Goal: Obtain resource: Download file/media

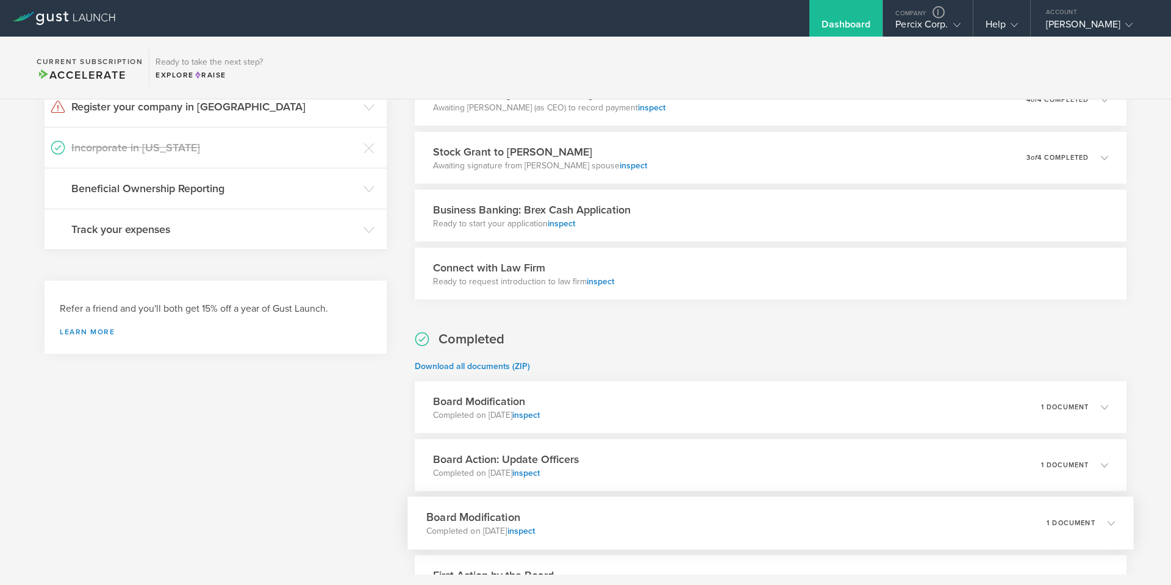
scroll to position [366, 0]
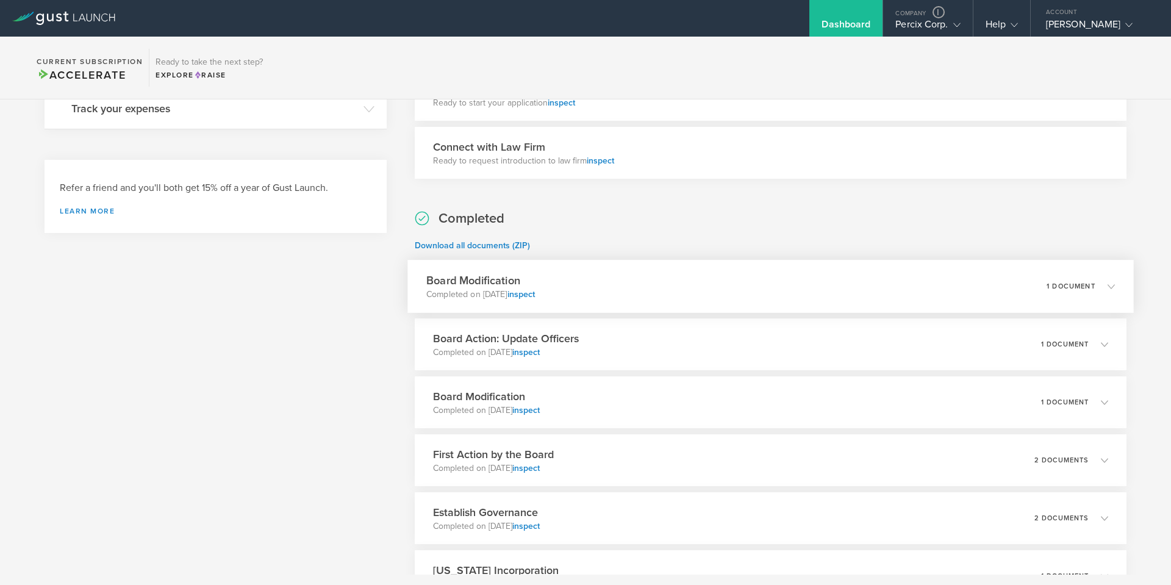
click at [737, 289] on div "Board Modification Completed on [DATE] inspect 1 document" at bounding box center [770, 286] width 727 height 53
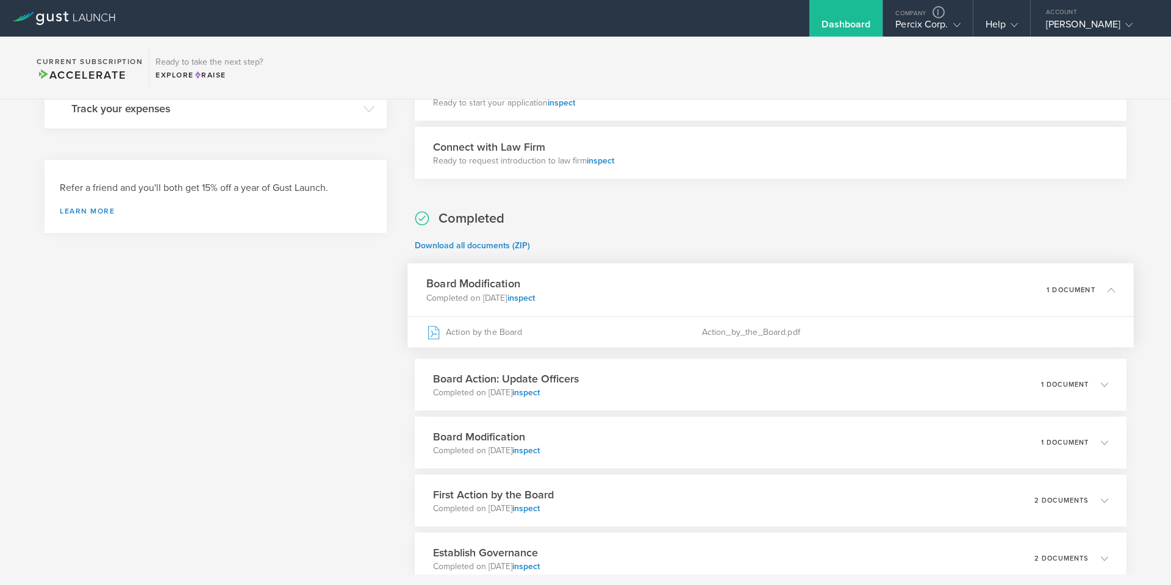
click at [737, 289] on div "Board Modification Completed on [DATE] inspect 1 document" at bounding box center [770, 290] width 727 height 53
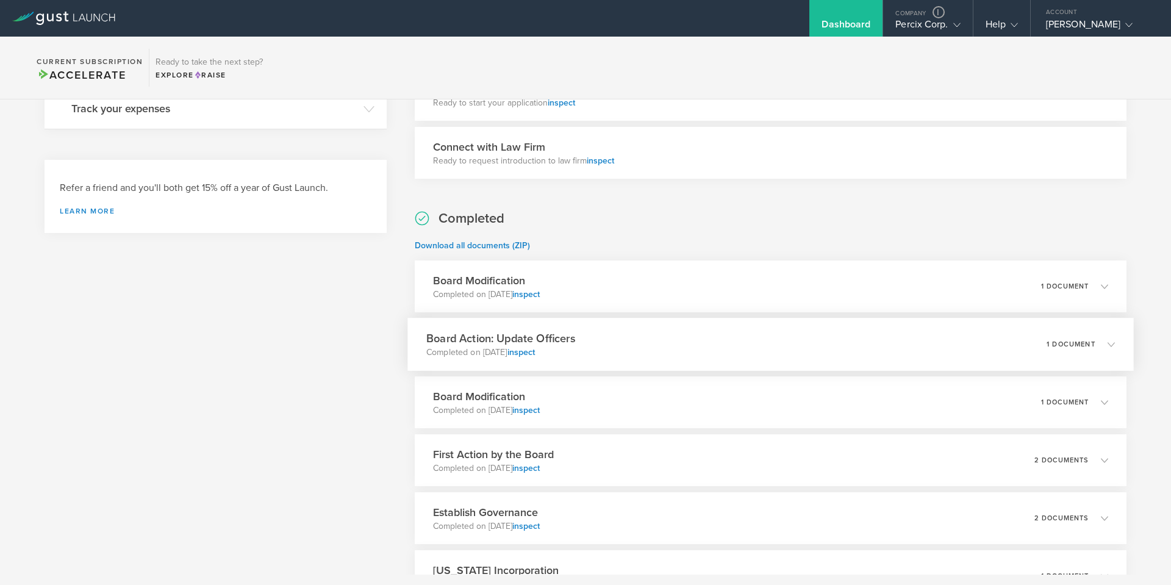
click at [712, 350] on div "Board Action: Update Officers Completed on [DATE] inspect 1 document" at bounding box center [770, 344] width 727 height 53
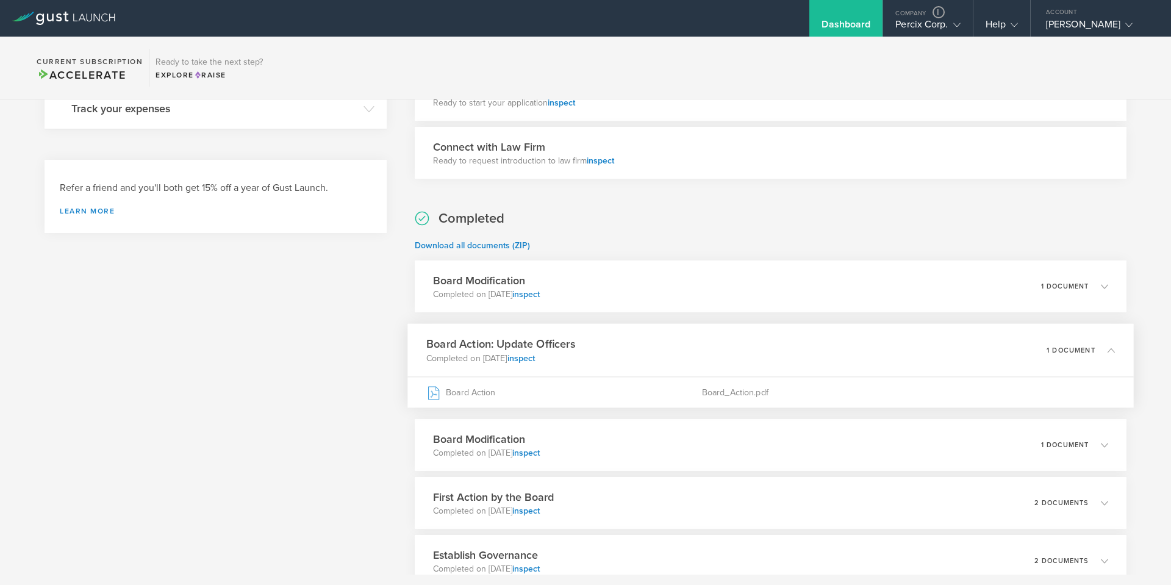
click at [712, 350] on div "Board Action: Update Officers Completed on [DATE] inspect 1 document" at bounding box center [770, 350] width 727 height 53
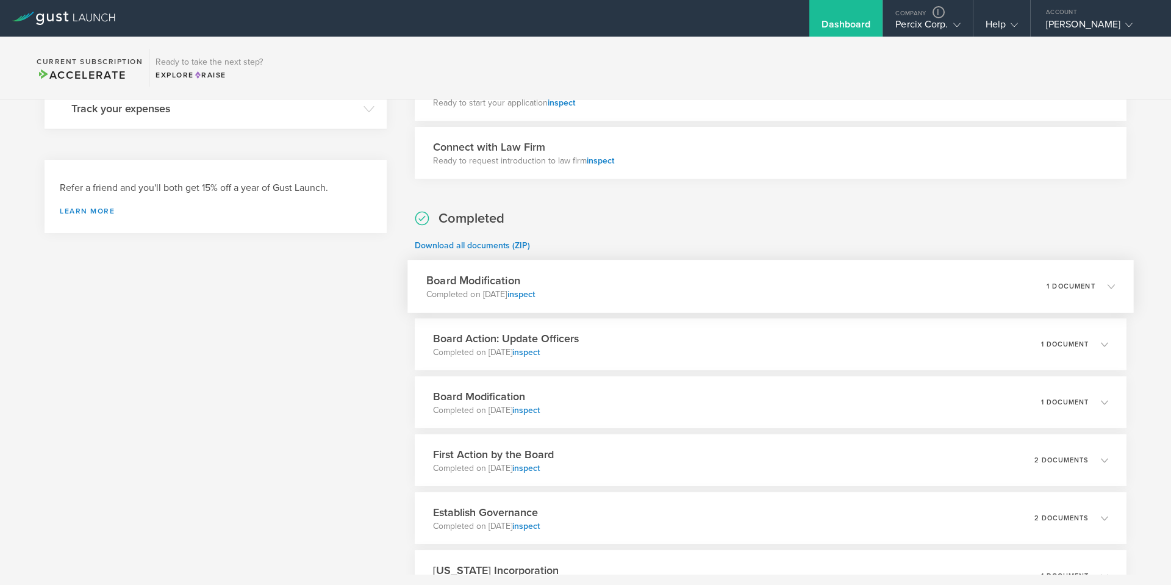
click at [765, 287] on div "Board Modification Completed on [DATE] inspect 1 document" at bounding box center [770, 286] width 727 height 53
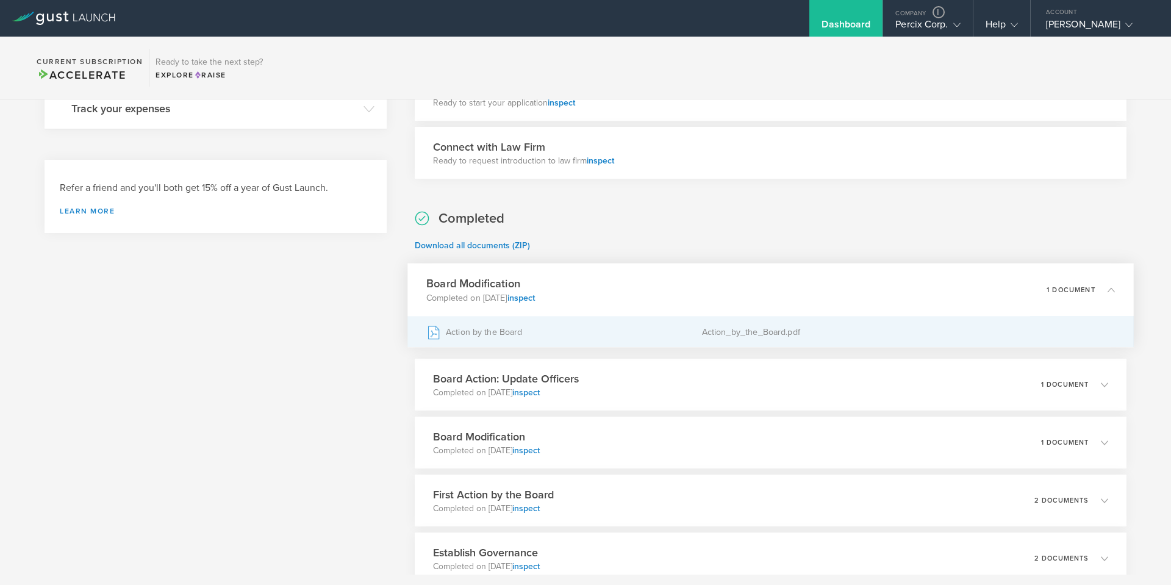
click at [738, 336] on div "Action_by_the_Board.pdf" at bounding box center [909, 332] width 414 height 31
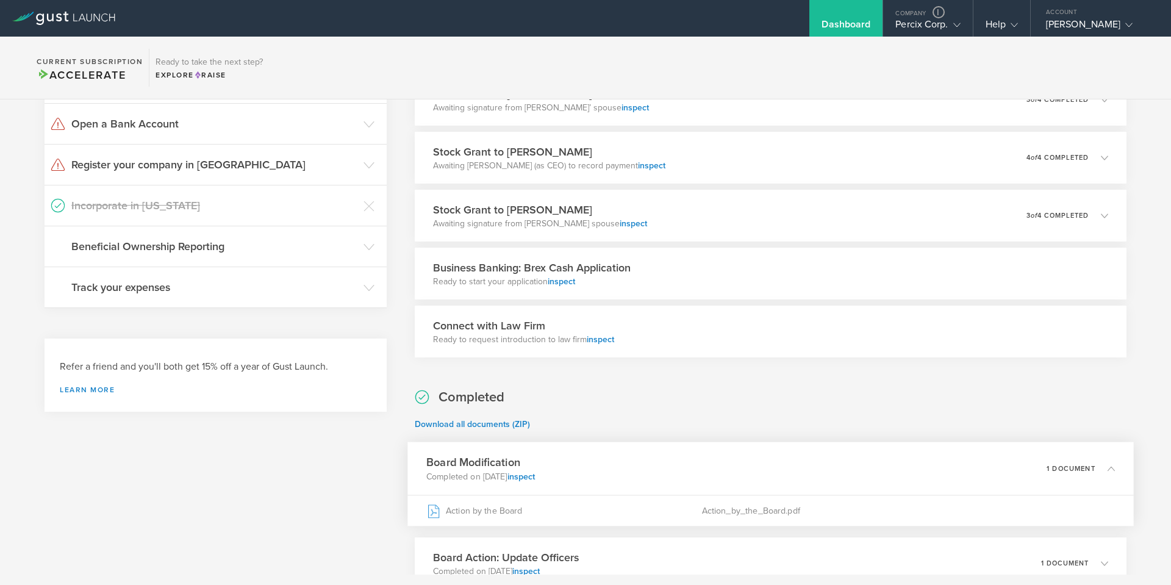
scroll to position [0, 0]
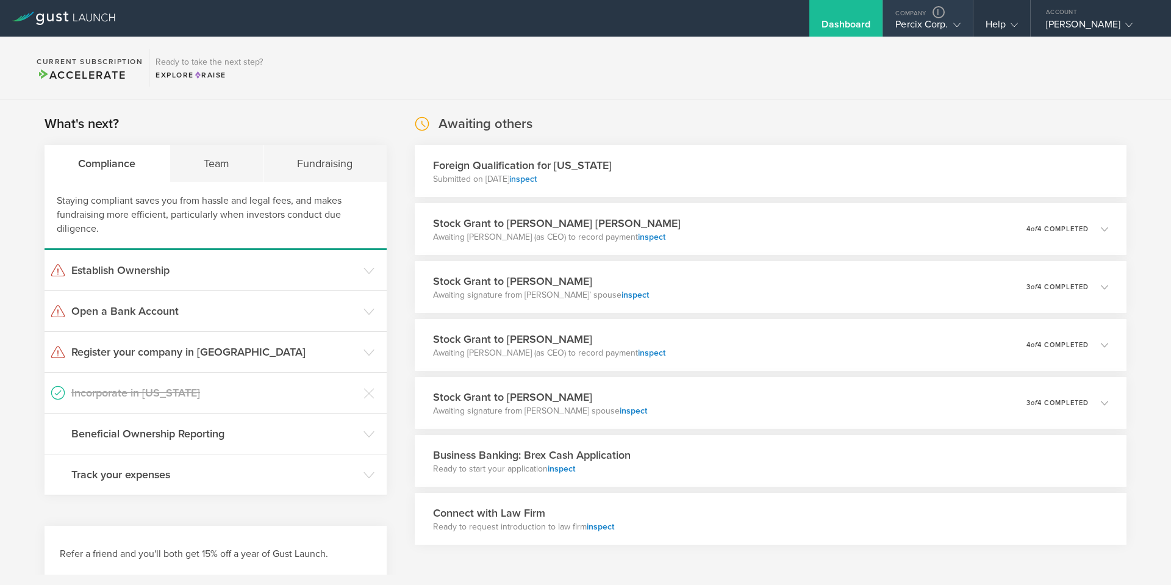
click at [907, 12] on div "Company" at bounding box center [927, 9] width 89 height 18
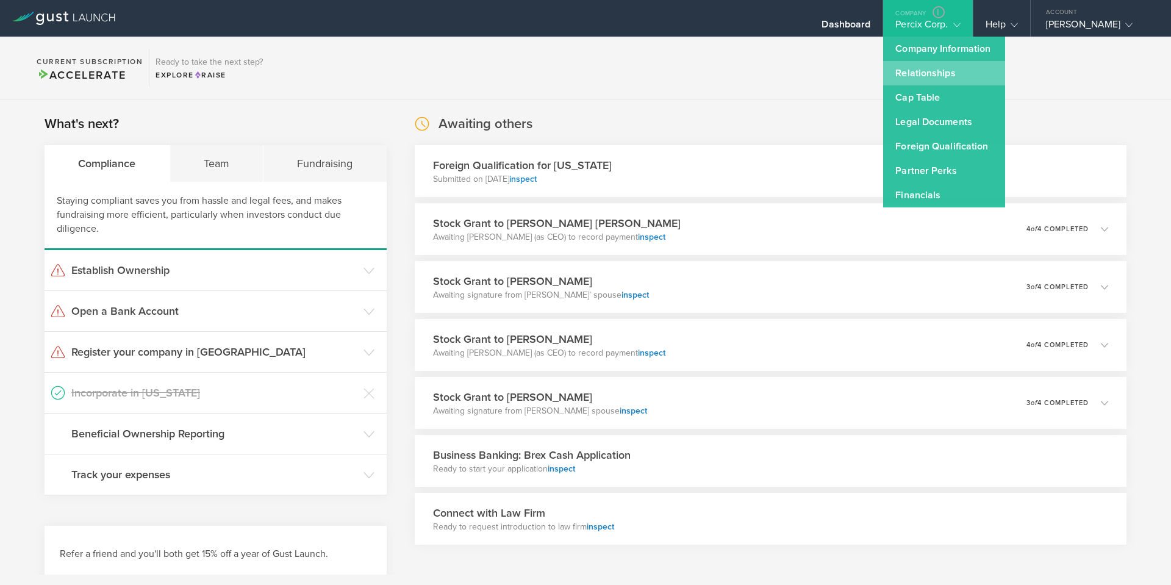
click at [925, 74] on link "Relationships" at bounding box center [944, 73] width 122 height 24
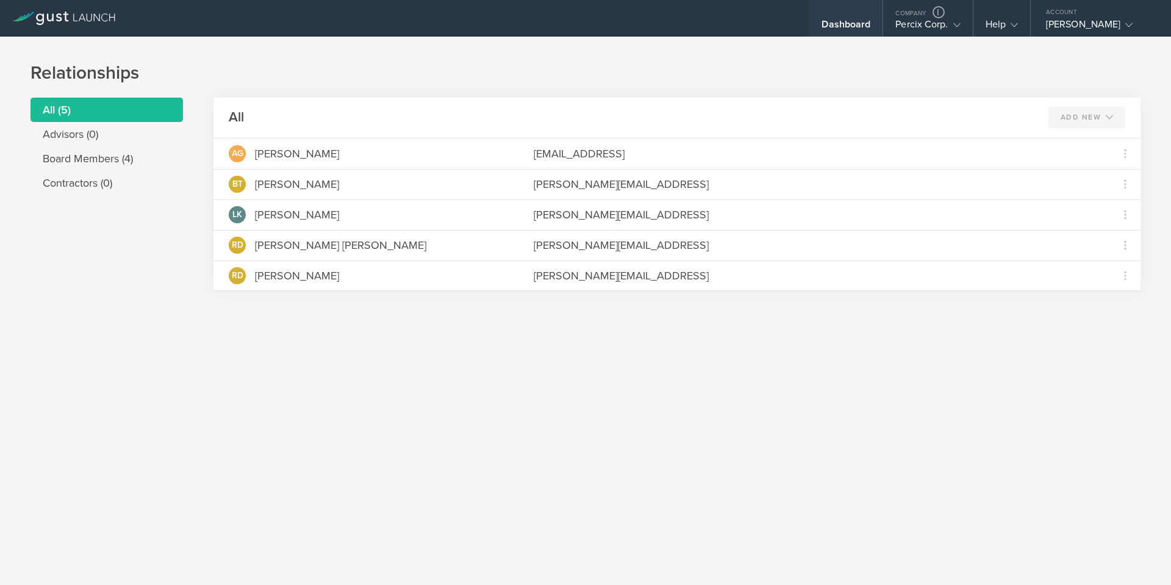
click at [836, 18] on div "Dashboard" at bounding box center [846, 27] width 49 height 18
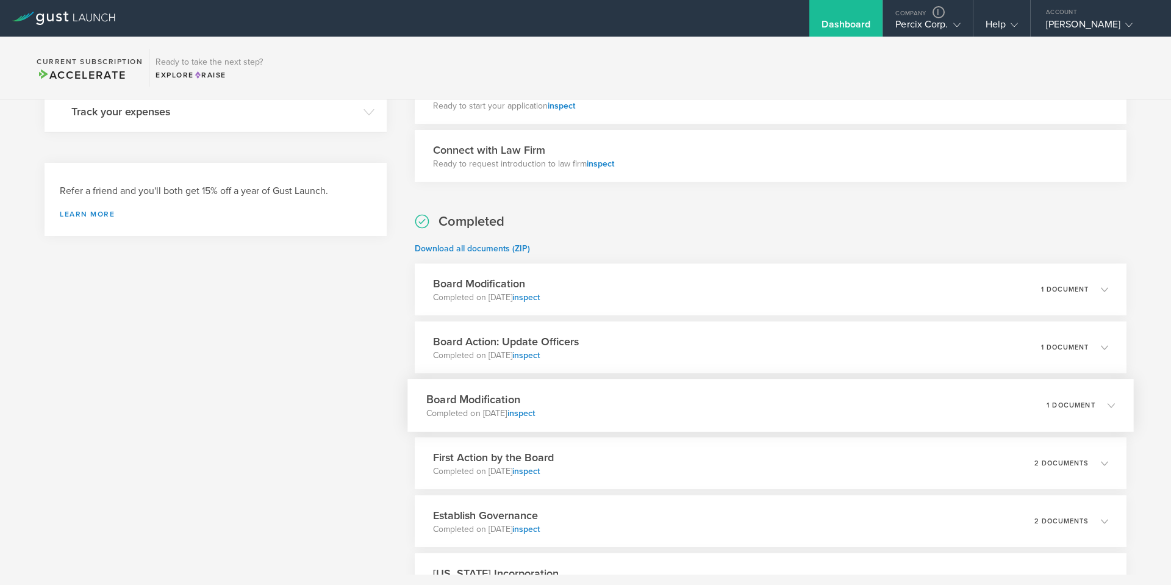
scroll to position [366, 0]
click at [646, 283] on div "Board Modification Completed on [DATE] inspect 1 document" at bounding box center [770, 286] width 727 height 53
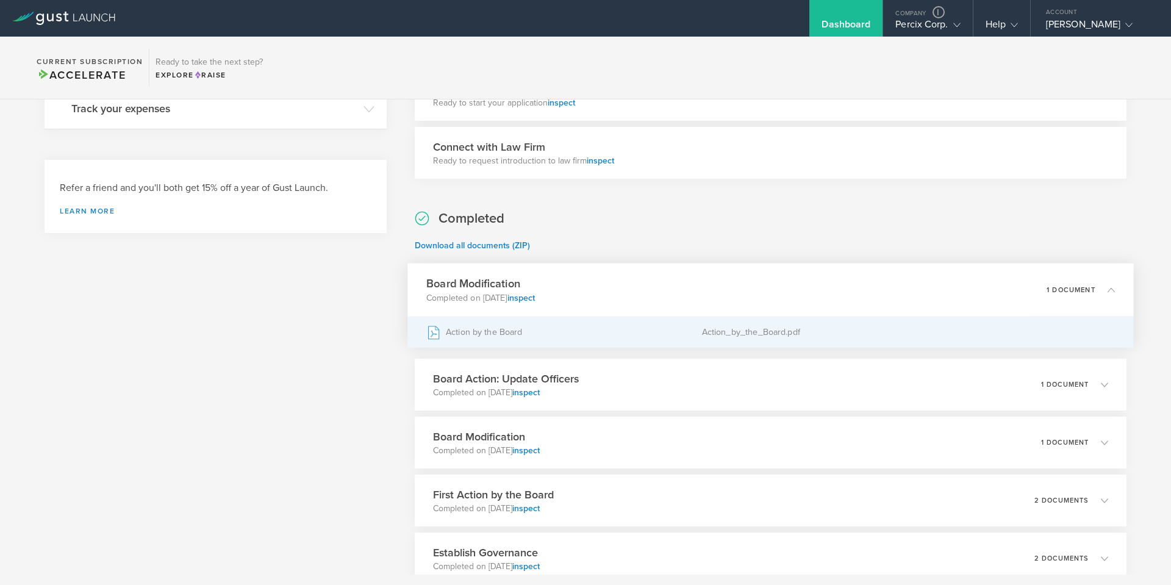
click at [569, 337] on div "Action by the Board" at bounding box center [564, 332] width 276 height 31
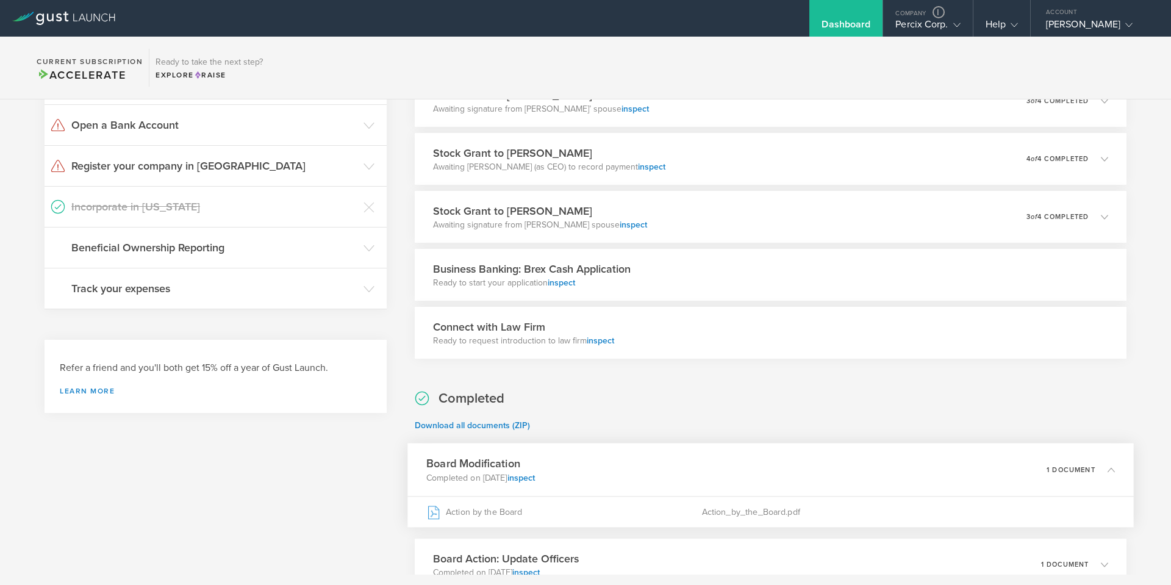
scroll to position [183, 0]
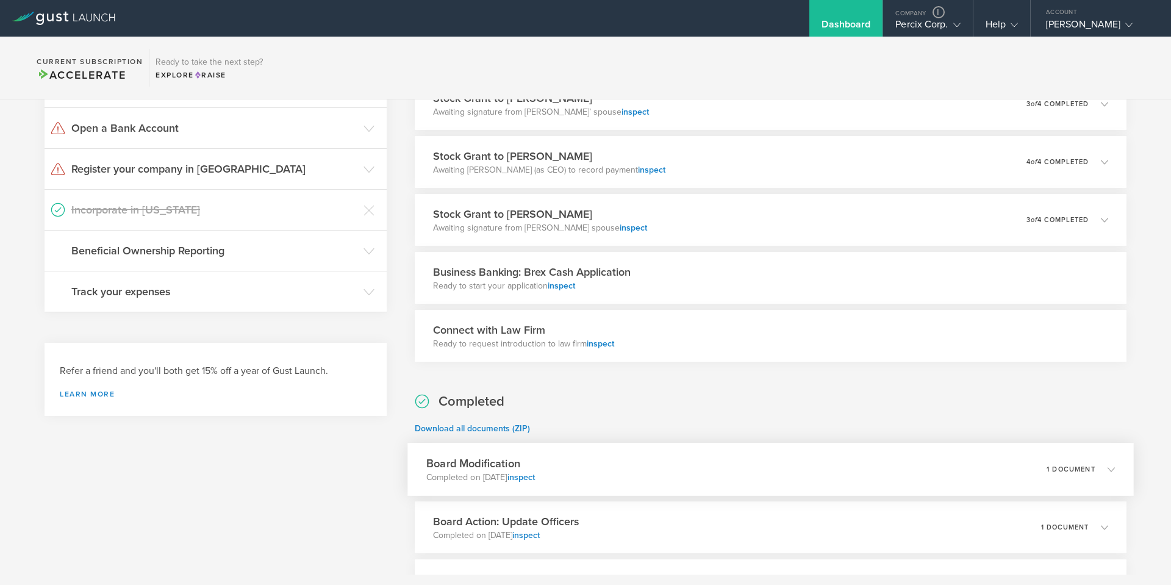
click at [636, 467] on div "Board Modification Completed on [DATE] inspect 1 document" at bounding box center [770, 469] width 727 height 53
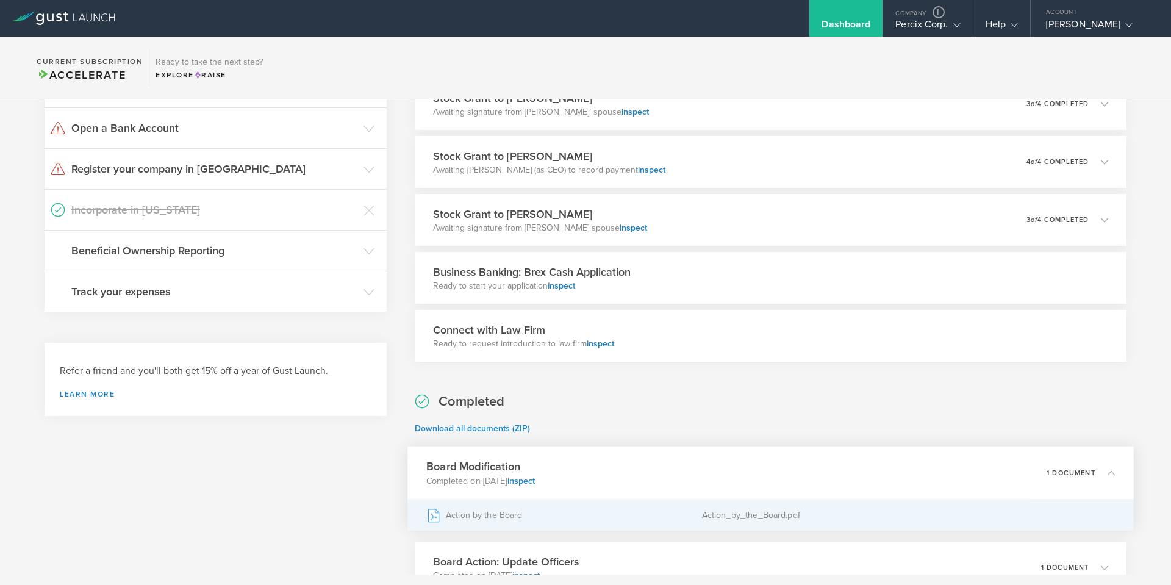
click at [622, 518] on div "Action by the Board" at bounding box center [564, 515] width 276 height 31
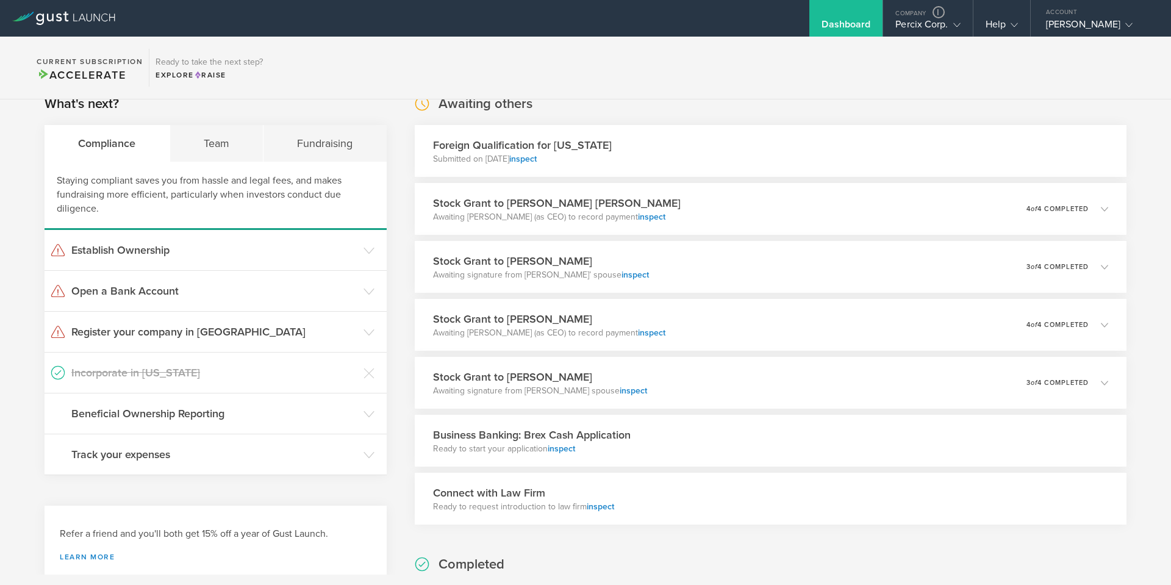
scroll to position [0, 0]
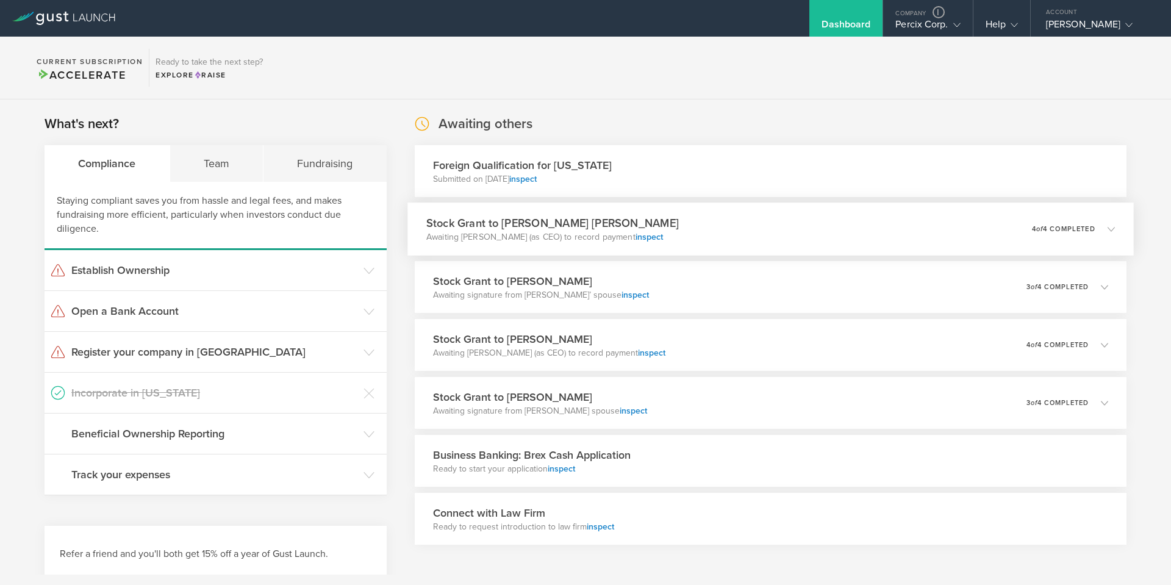
click at [773, 234] on div "Stock Grant to [PERSON_NAME] [PERSON_NAME] Awaiting [PERSON_NAME] (as CEO) to r…" at bounding box center [770, 229] width 727 height 53
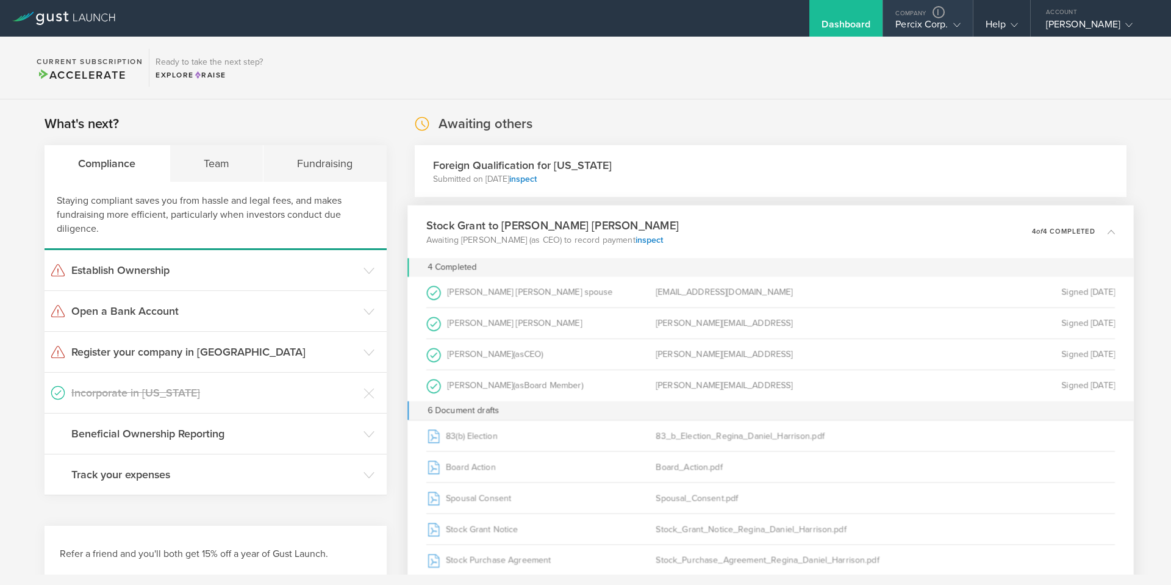
click at [916, 24] on div "Percix Corp." at bounding box center [928, 27] width 65 height 18
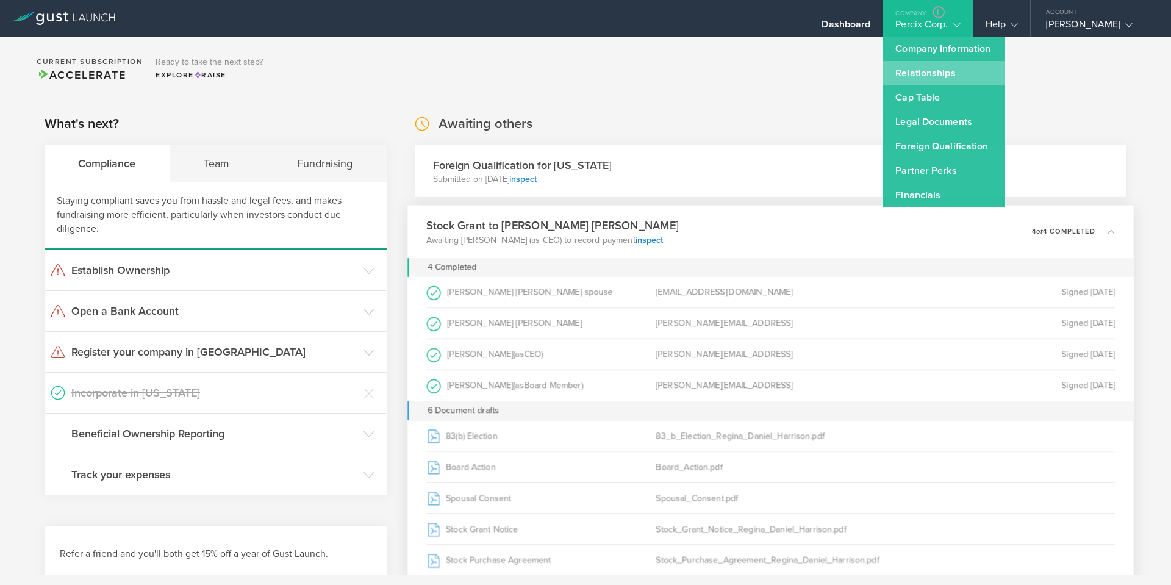
click at [919, 66] on link "Relationships" at bounding box center [944, 73] width 122 height 24
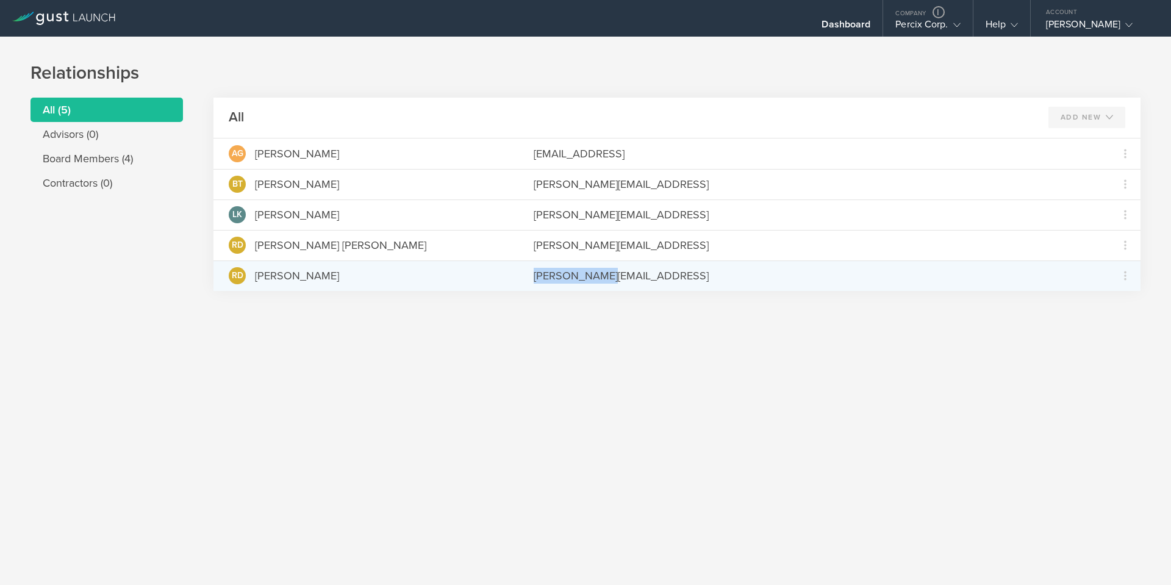
drag, startPoint x: 622, startPoint y: 278, endPoint x: 531, endPoint y: 278, distance: 90.9
click at [531, 278] on div "RD [PERSON_NAME] [EMAIL_ADDRESS]" at bounding box center [677, 275] width 927 height 31
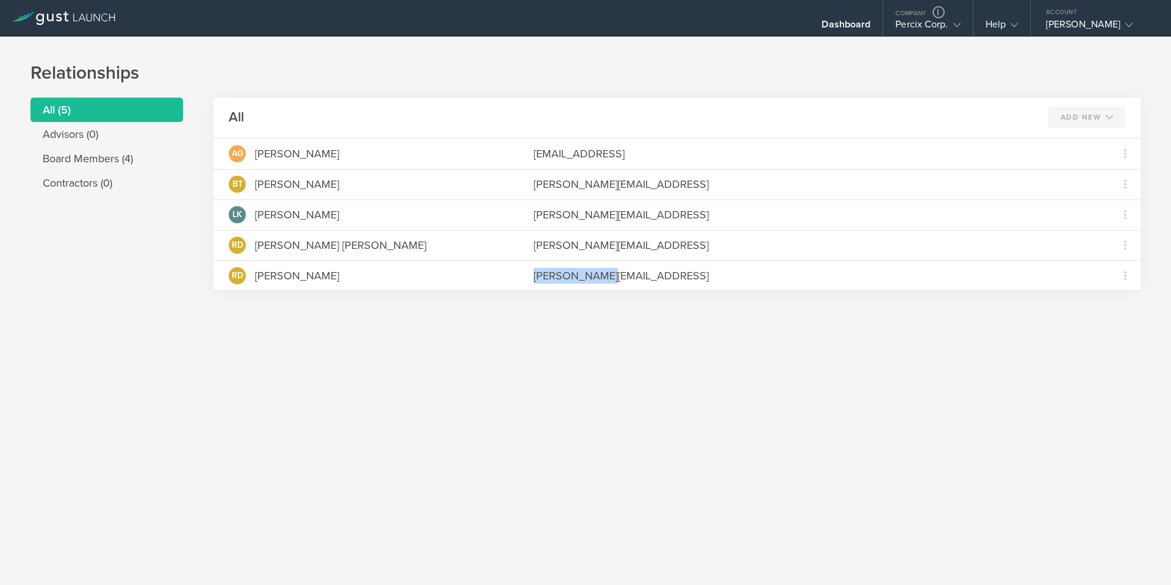
copy div "[PERSON_NAME][EMAIL_ADDRESS]"
click at [785, 346] on div "Relationships All (5) Advisors (0) Board Members (4) Contractors (0) All Add Ne…" at bounding box center [585, 311] width 1171 height 548
click at [868, 15] on div "Dashboard" at bounding box center [846, 18] width 73 height 37
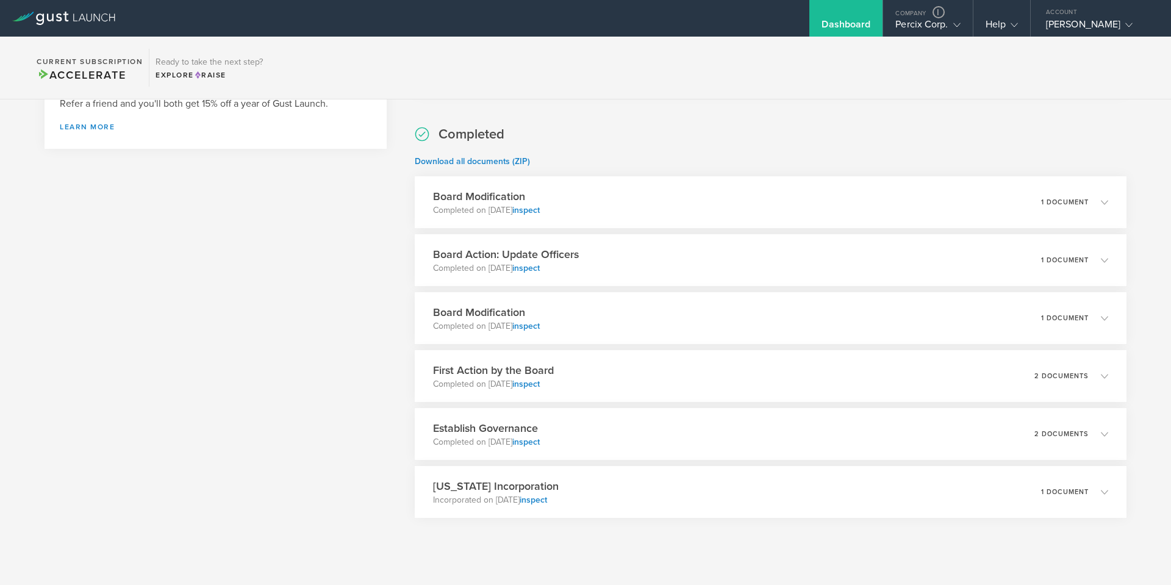
scroll to position [470, 0]
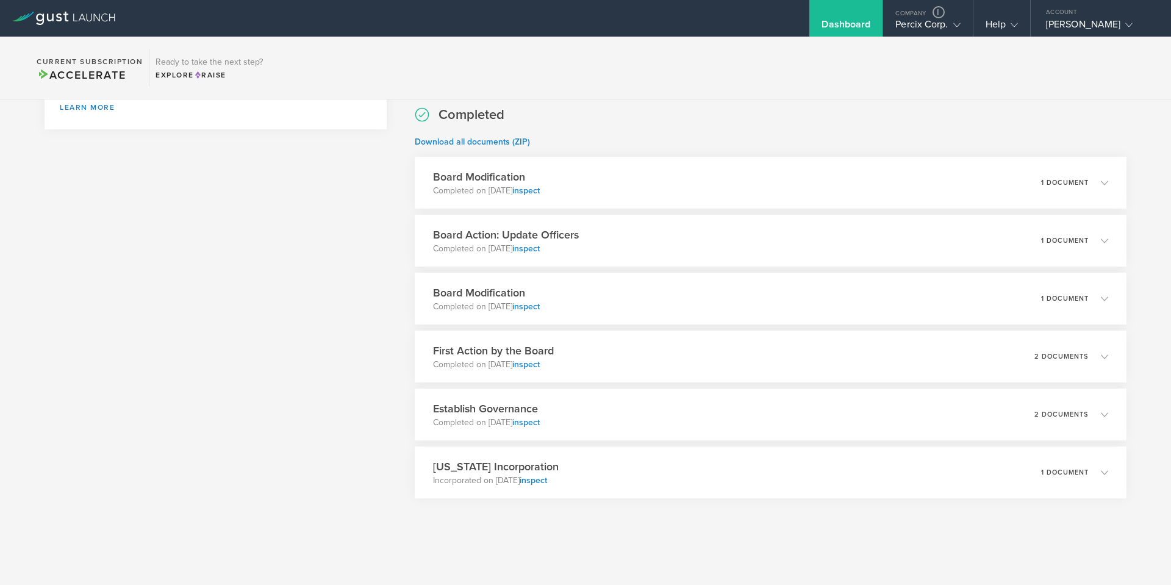
click at [397, 392] on div "What's next? Compliance Team Fundraising Staying compliant saves you from hassl…" at bounding box center [585, 102] width 1171 height 945
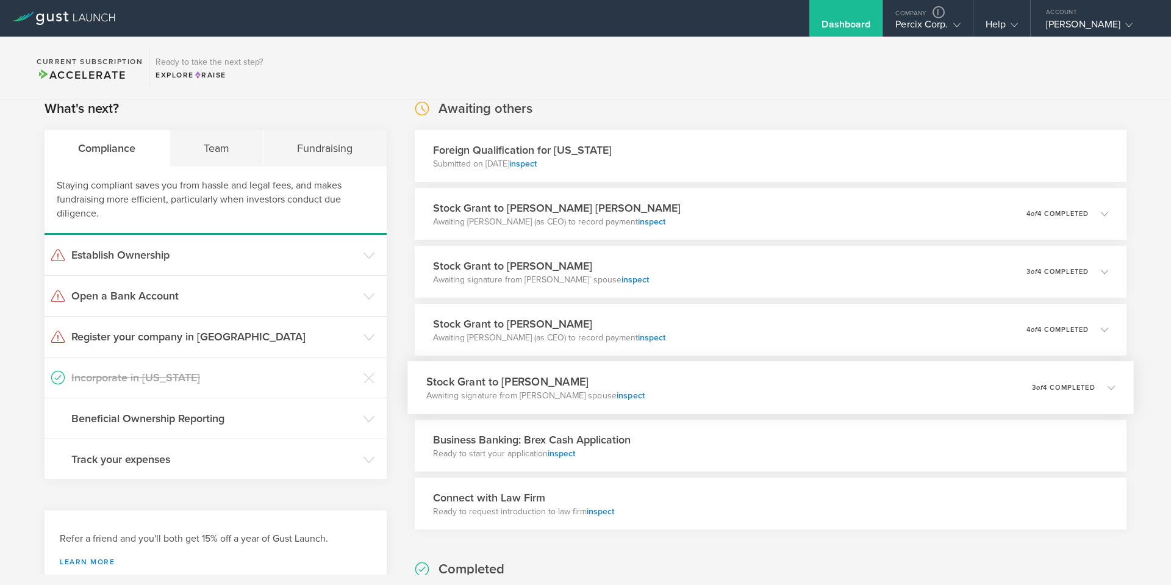
scroll to position [0, 0]
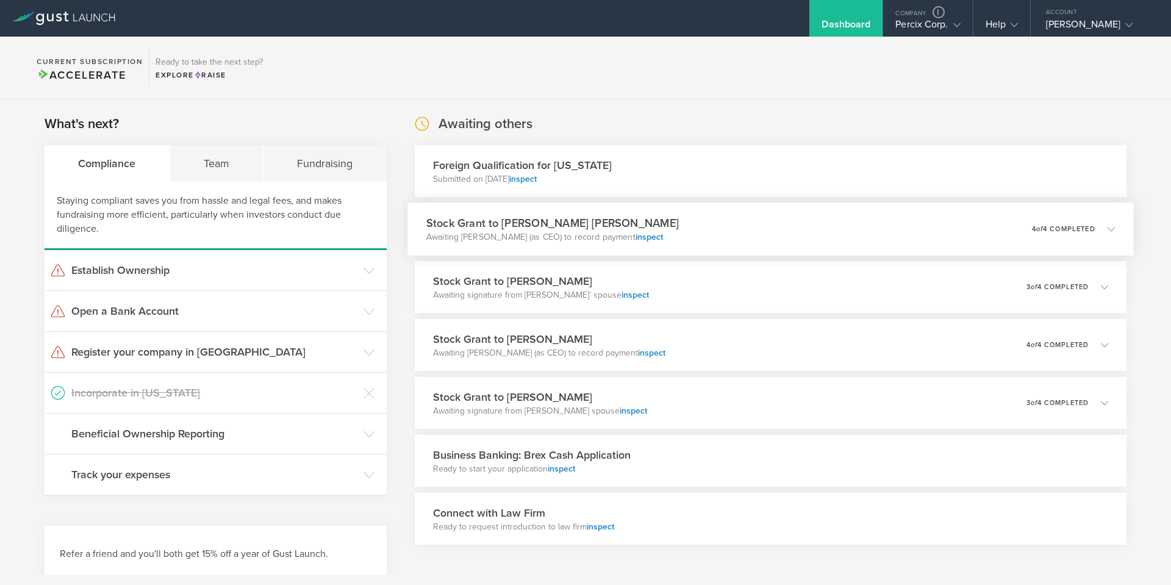
click at [799, 227] on div "Stock Grant to [PERSON_NAME] [PERSON_NAME] Awaiting [PERSON_NAME] (as CEO) to r…" at bounding box center [770, 229] width 727 height 53
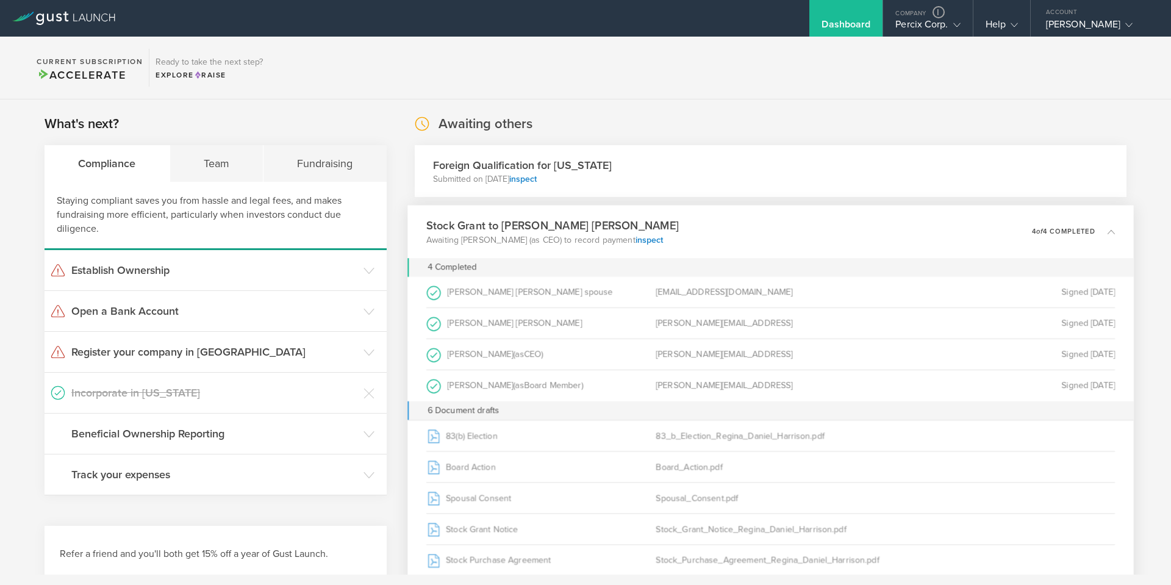
click at [799, 227] on div "Stock Grant to [PERSON_NAME] [PERSON_NAME] Awaiting [PERSON_NAME] (as CEO) to r…" at bounding box center [770, 232] width 727 height 53
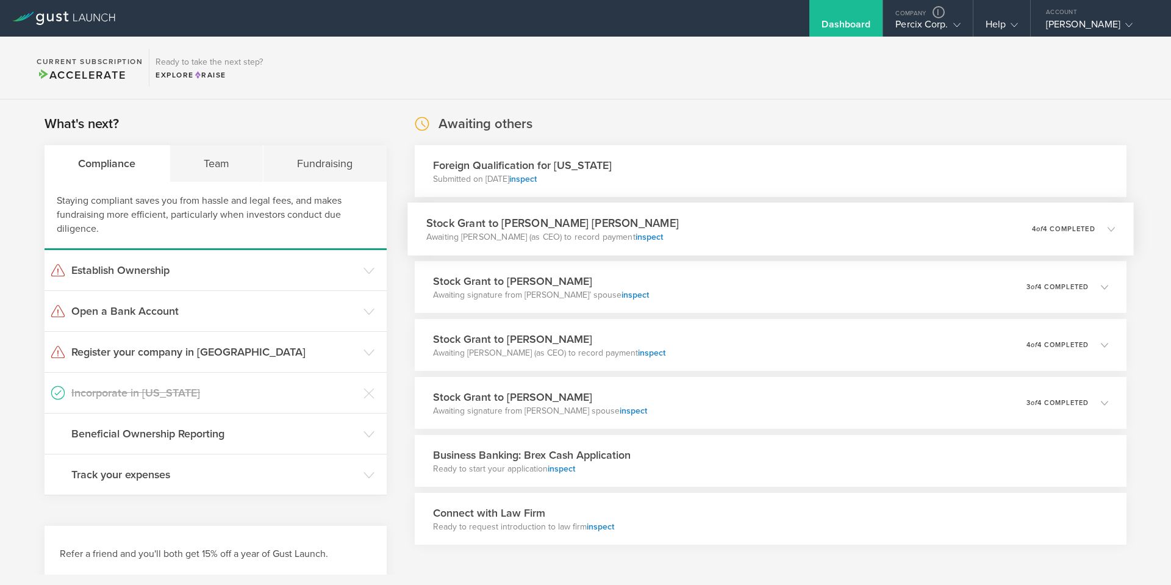
click at [793, 231] on div "Stock Grant to [PERSON_NAME] [PERSON_NAME] Awaiting [PERSON_NAME] (as CEO) to r…" at bounding box center [770, 229] width 727 height 53
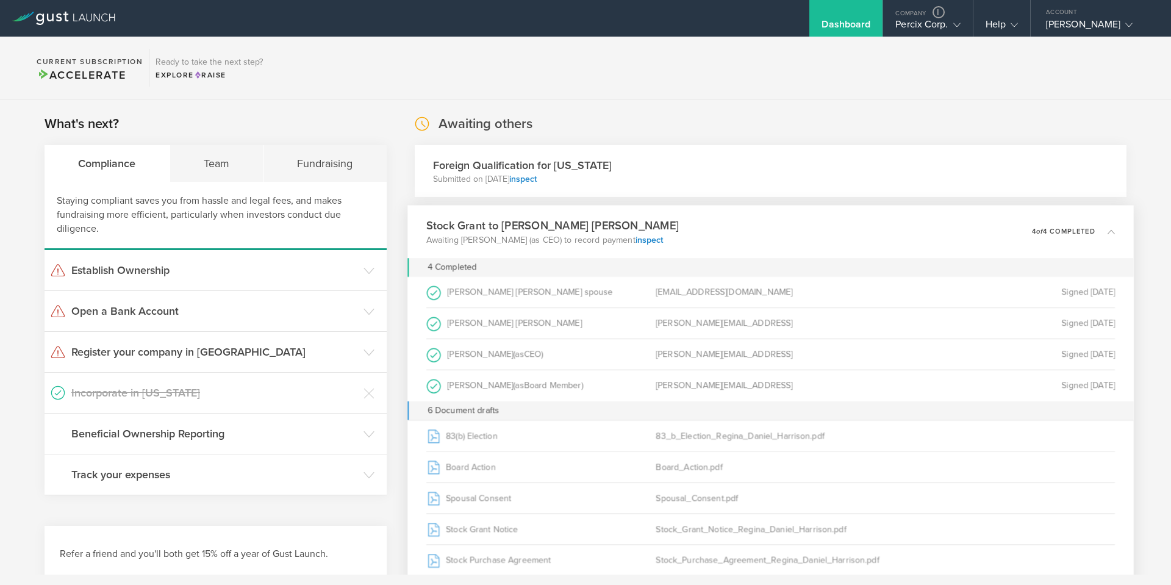
click at [793, 231] on div "Stock Grant to [PERSON_NAME] [PERSON_NAME] Awaiting [PERSON_NAME] (as CEO) to r…" at bounding box center [770, 232] width 727 height 53
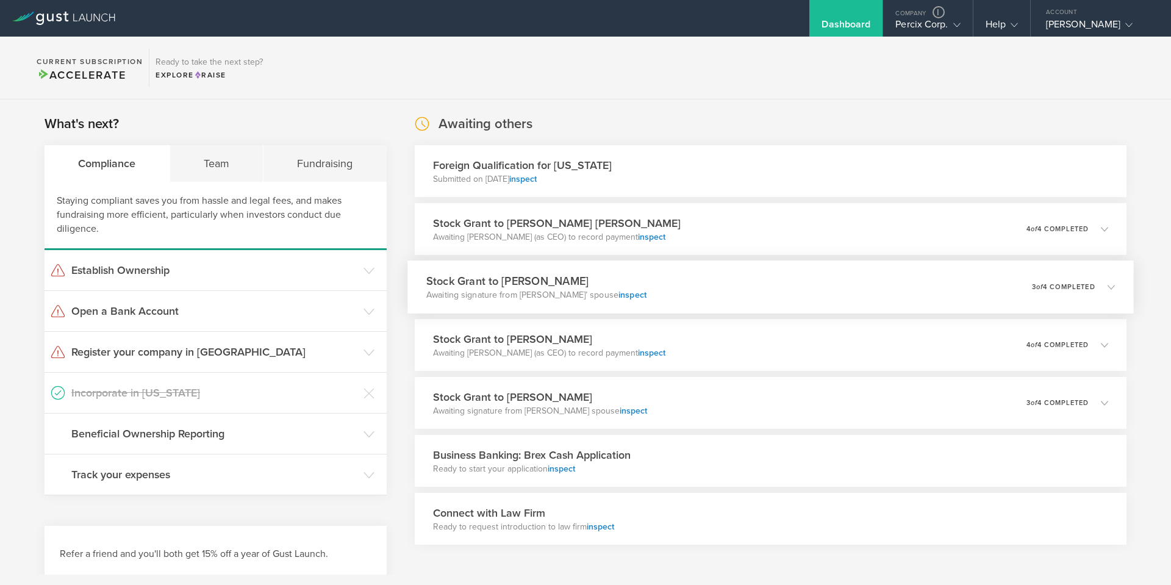
click at [762, 293] on div "Stock [PERSON_NAME] to [PERSON_NAME] Awaiting signature from [PERSON_NAME]’ spo…" at bounding box center [770, 286] width 727 height 53
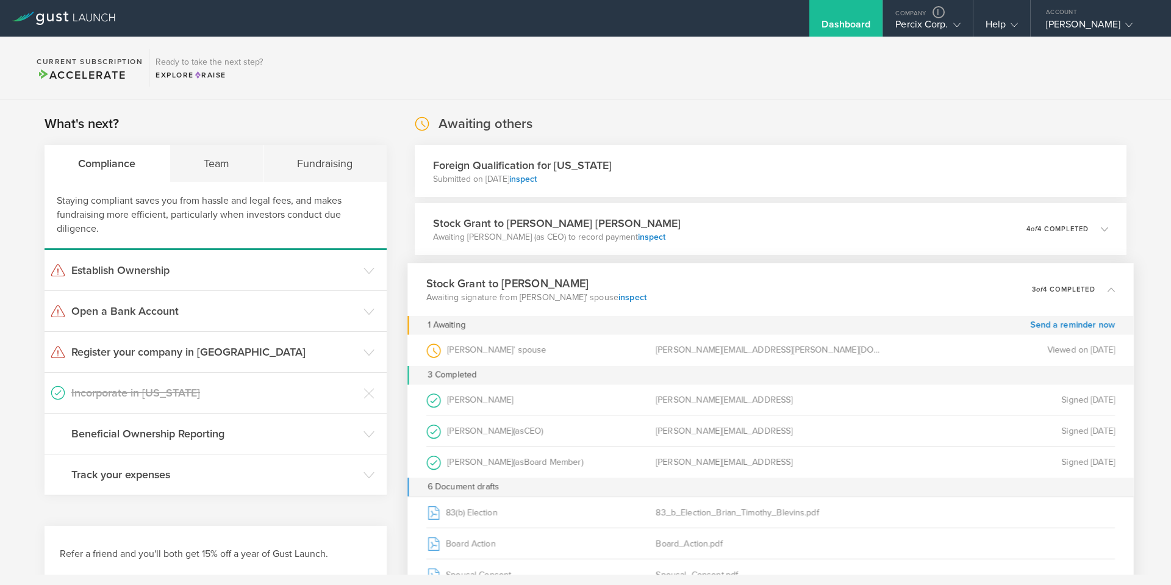
click at [762, 293] on div "Stock [PERSON_NAME] to [PERSON_NAME] Awaiting signature from [PERSON_NAME]’ spo…" at bounding box center [770, 289] width 727 height 53
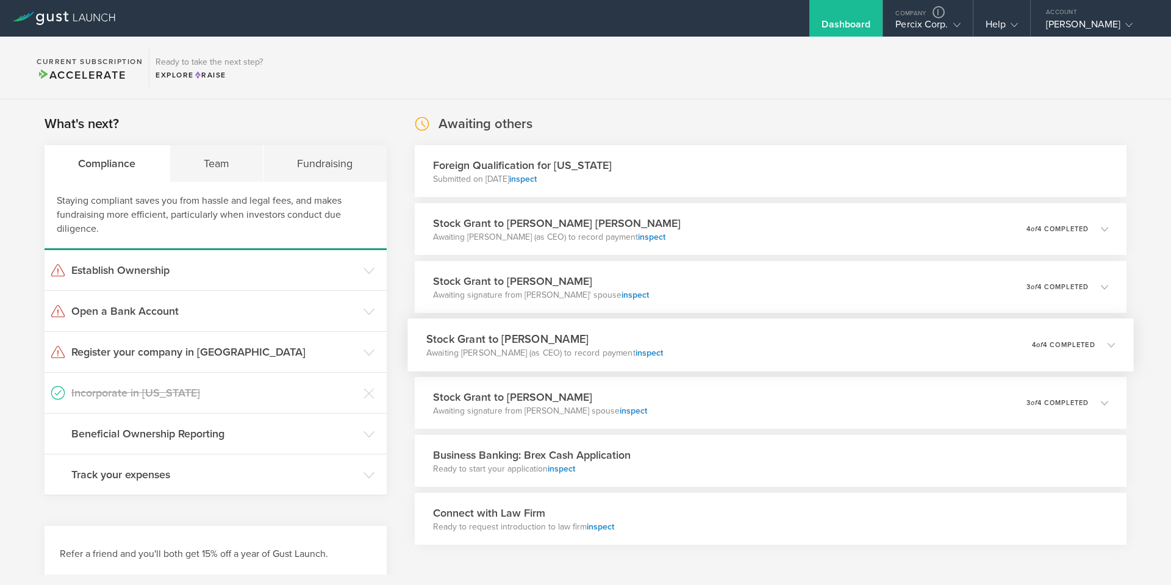
click at [770, 361] on div "Stock Grant to [PERSON_NAME] Awaiting [PERSON_NAME] (as CEO) to record payment …" at bounding box center [770, 344] width 727 height 53
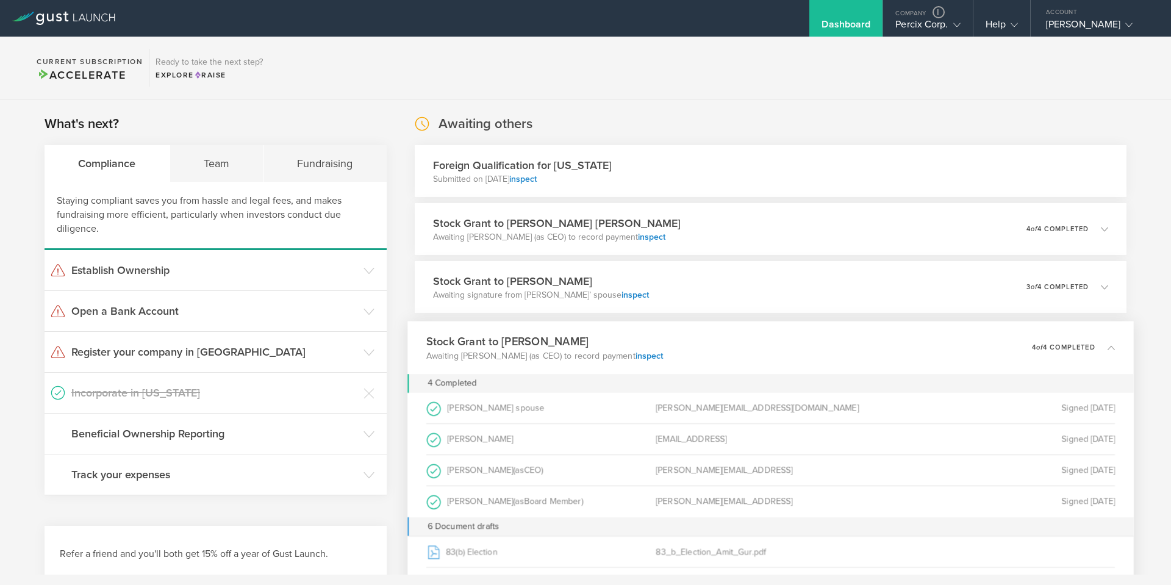
click at [770, 361] on div "Stock Grant to [PERSON_NAME] Awaiting [PERSON_NAME] (as CEO) to record payment …" at bounding box center [770, 347] width 727 height 53
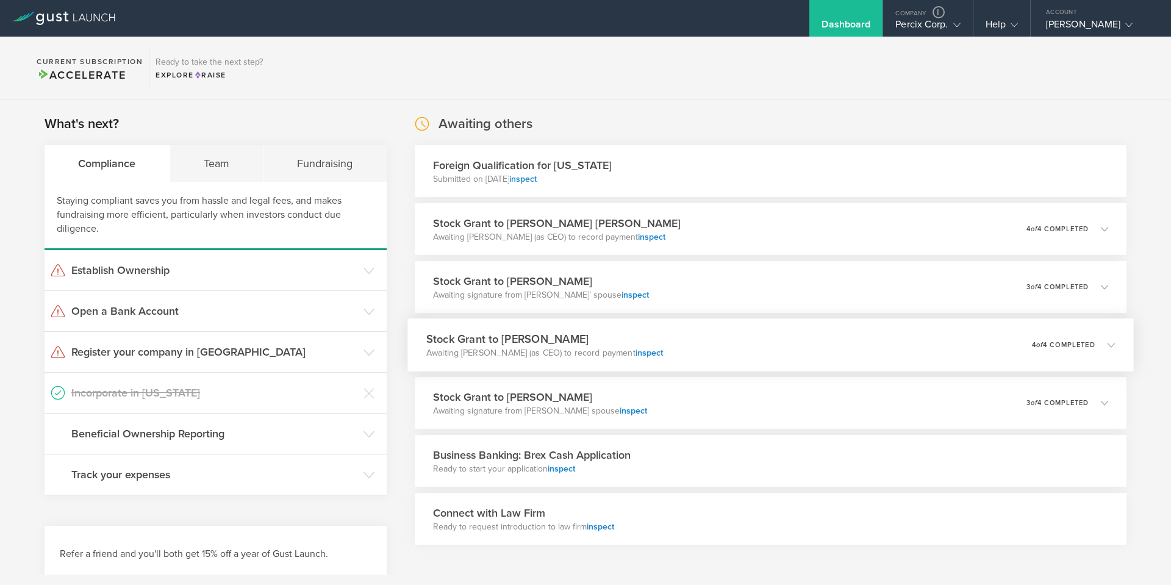
scroll to position [61, 0]
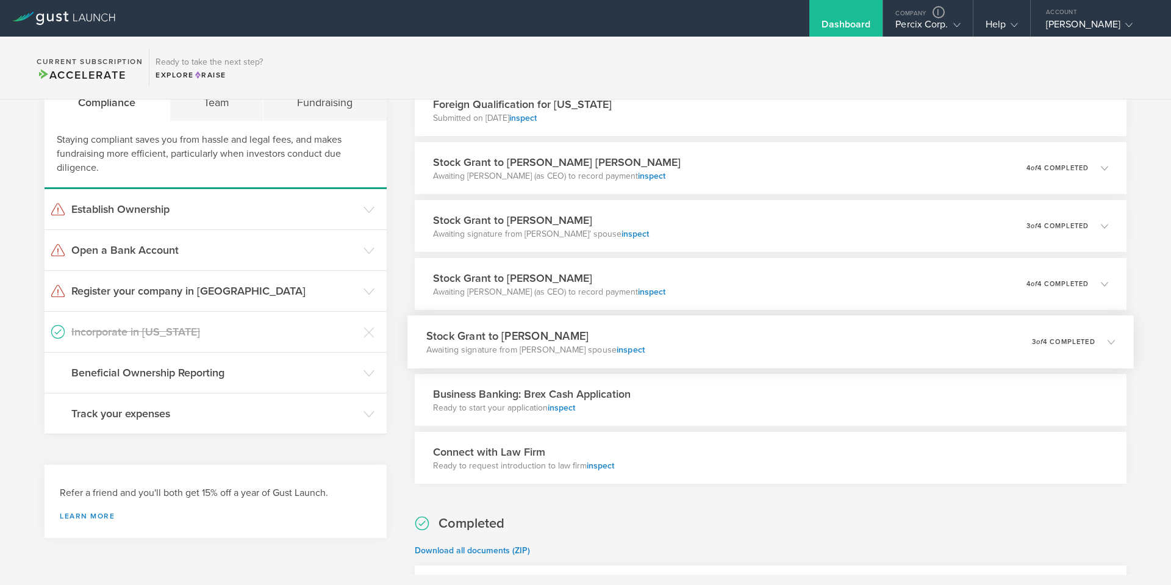
click at [774, 346] on div "Stock Grant to [PERSON_NAME] Awaiting signature from [PERSON_NAME] spouse inspe…" at bounding box center [770, 341] width 727 height 53
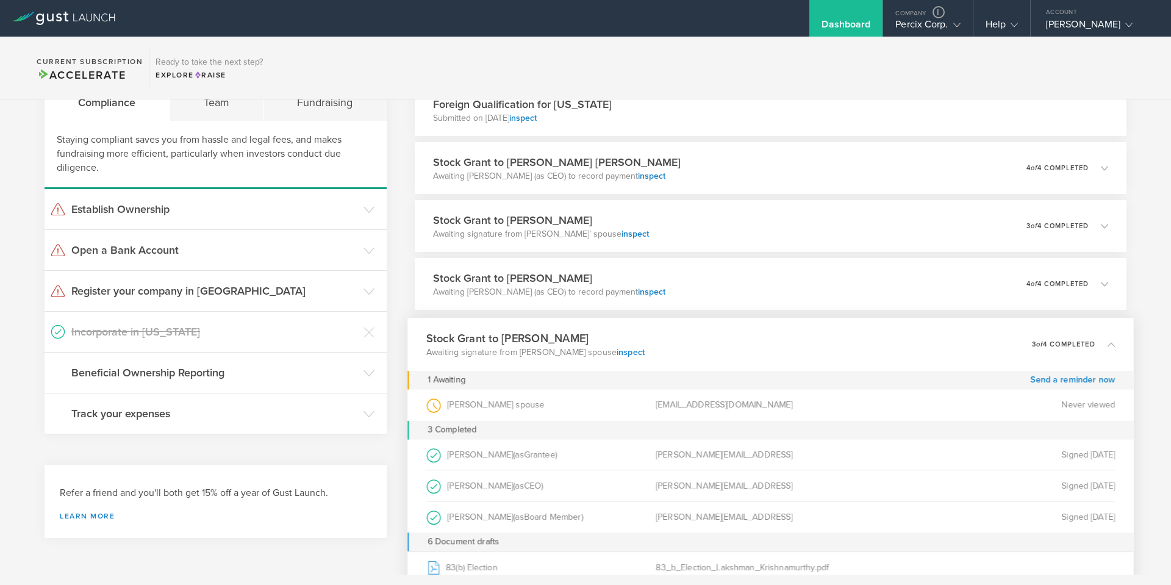
click at [774, 346] on div "Stock Grant to [PERSON_NAME] Awaiting signature from [PERSON_NAME] spouse inspe…" at bounding box center [770, 344] width 727 height 53
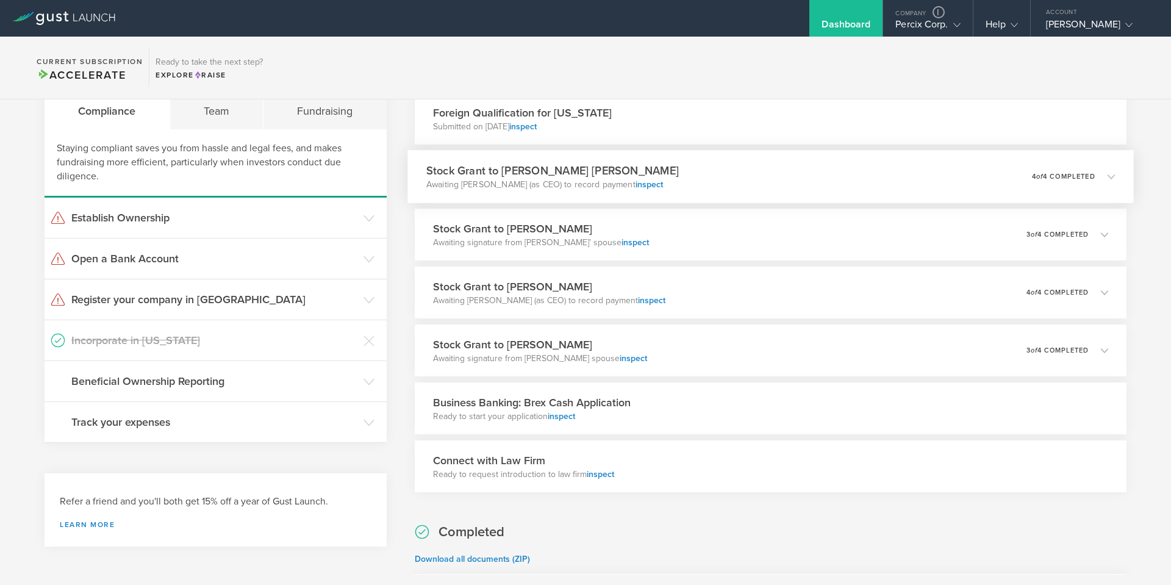
scroll to position [0, 0]
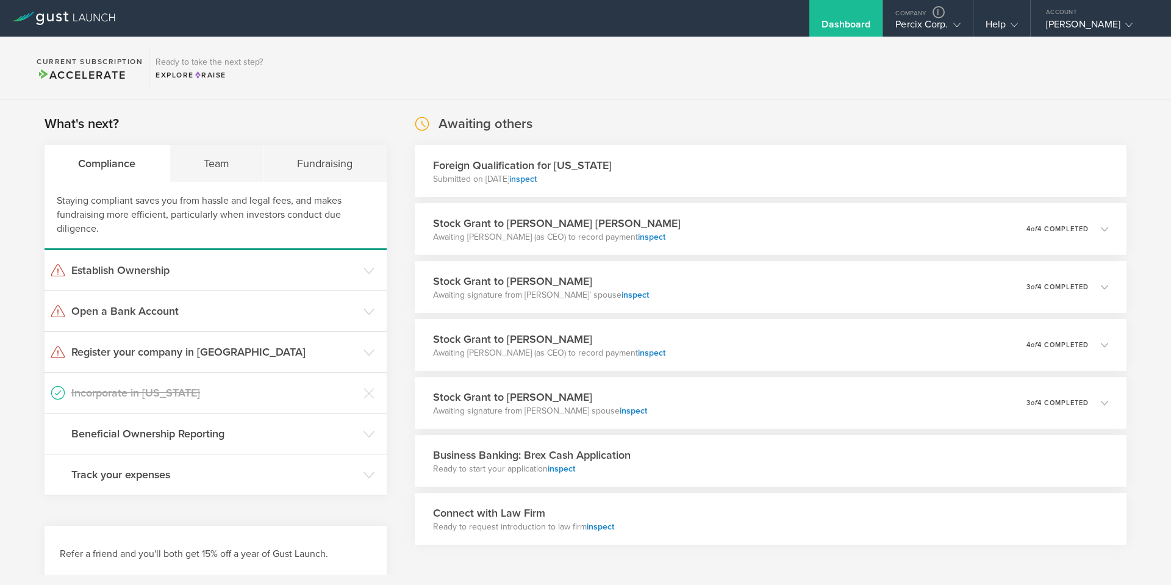
click at [767, 170] on div "Foreign Qualification for [US_STATE] Submitted on [DATE] inspect" at bounding box center [771, 171] width 712 height 52
